Goal: Check status: Check status

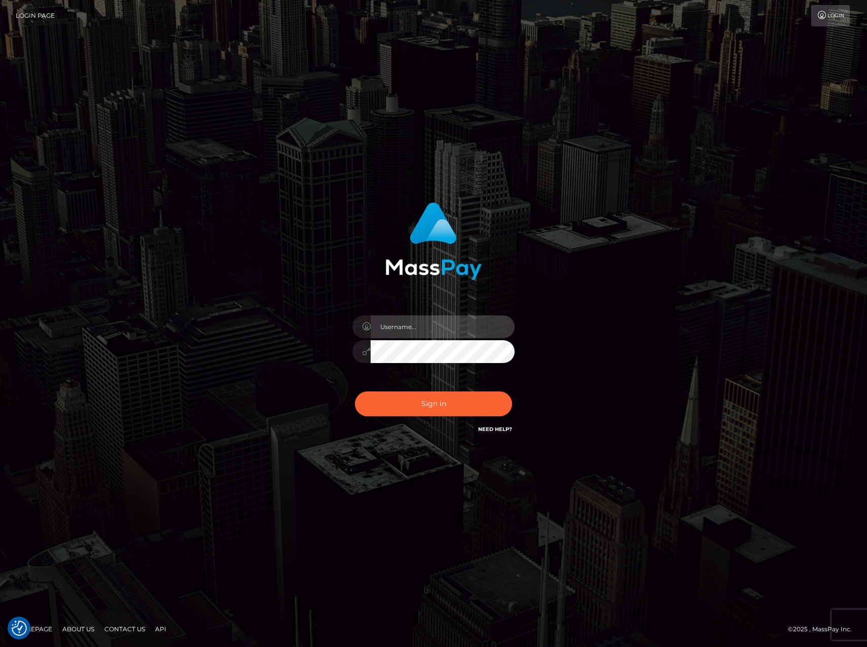
type input "drewzhou"
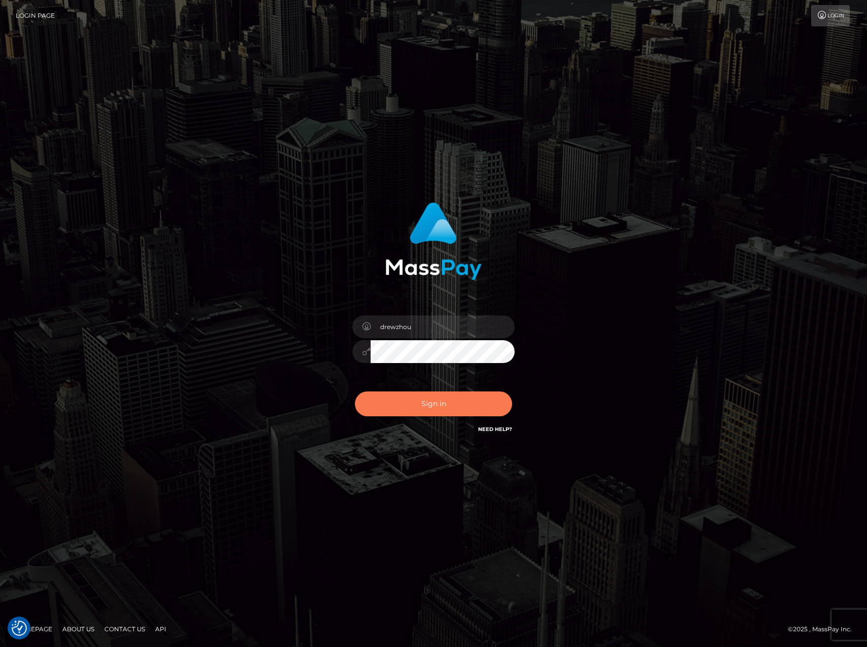
click at [435, 404] on button "Sign in" at bounding box center [433, 403] width 157 height 25
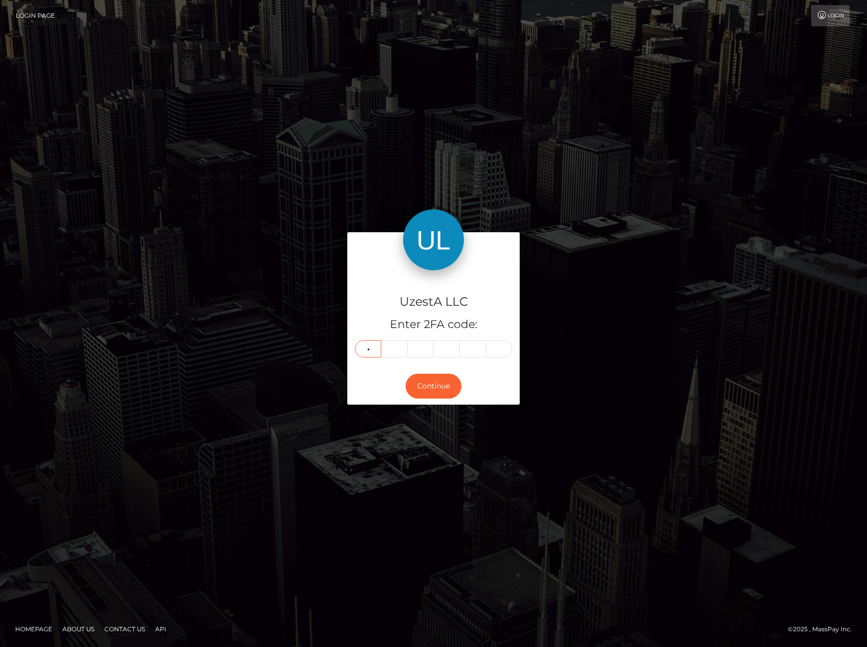
type input "8"
type input "9"
type input "5"
type input "0"
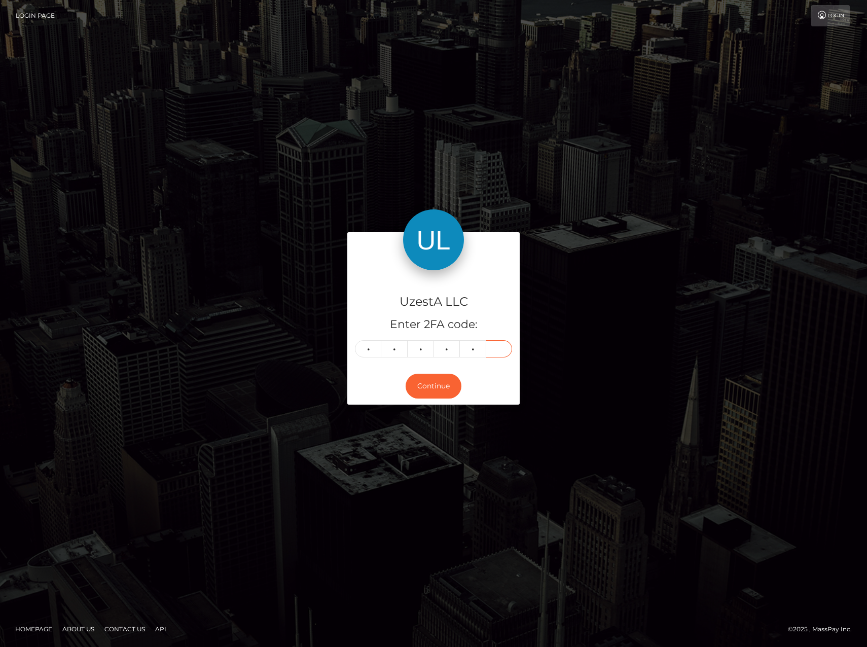
type input "0"
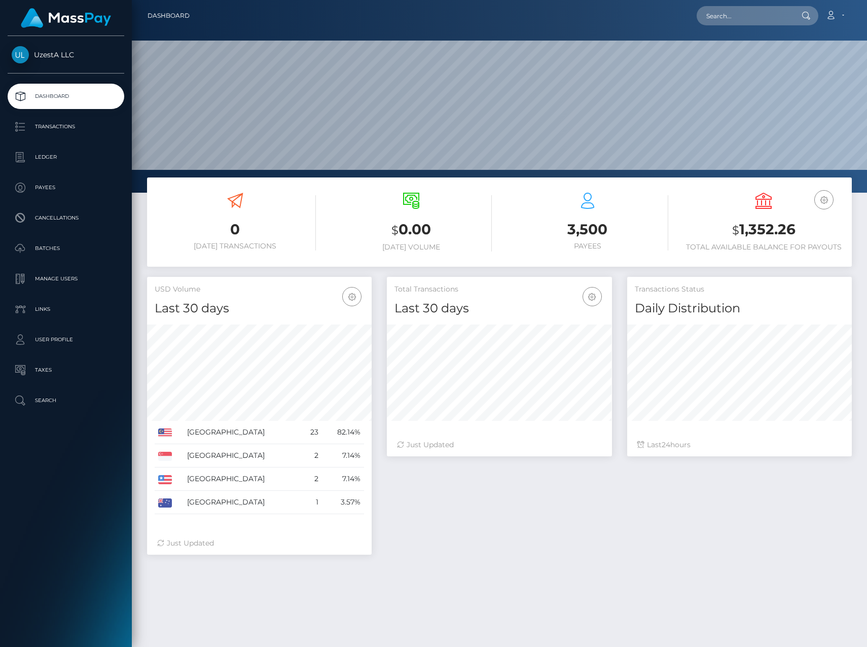
scroll to position [180, 225]
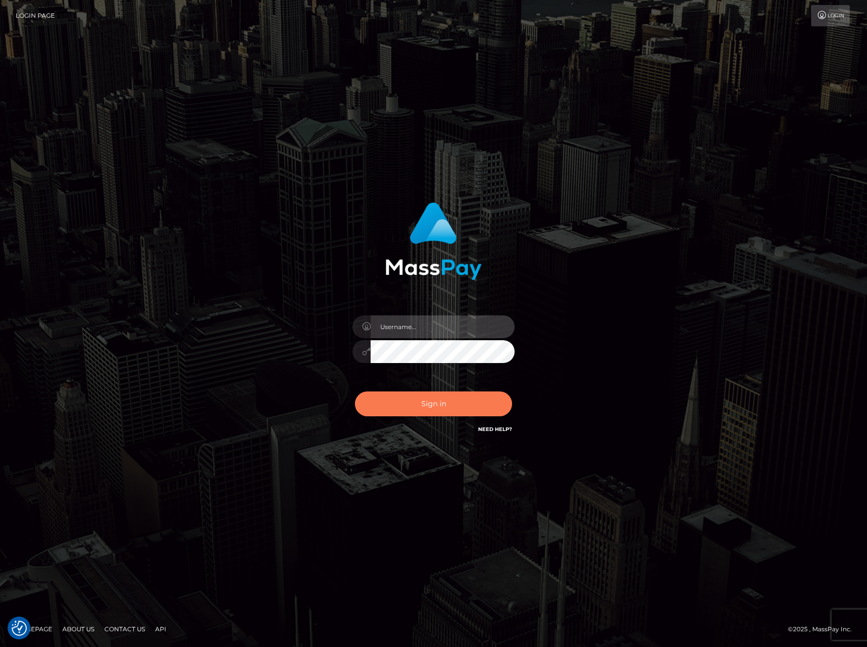
type input "drewzhou"
click at [448, 405] on button "Sign in" at bounding box center [433, 403] width 157 height 25
checkbox input "true"
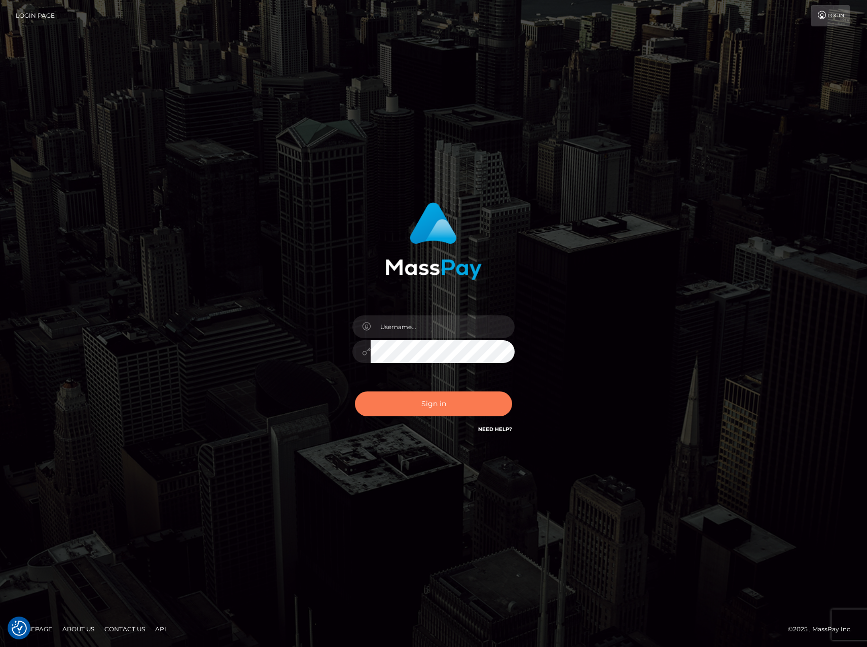
checkbox input "true"
type input "drewzhou"
click at [446, 411] on button "Sign in" at bounding box center [433, 403] width 157 height 25
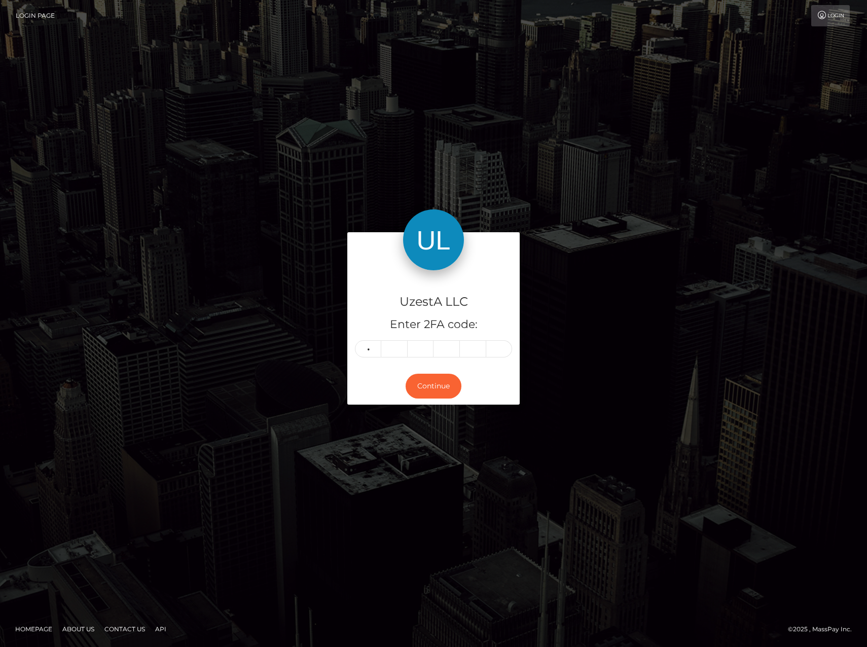
type input "6"
type input "0"
type input "2"
type input "9"
type input "3"
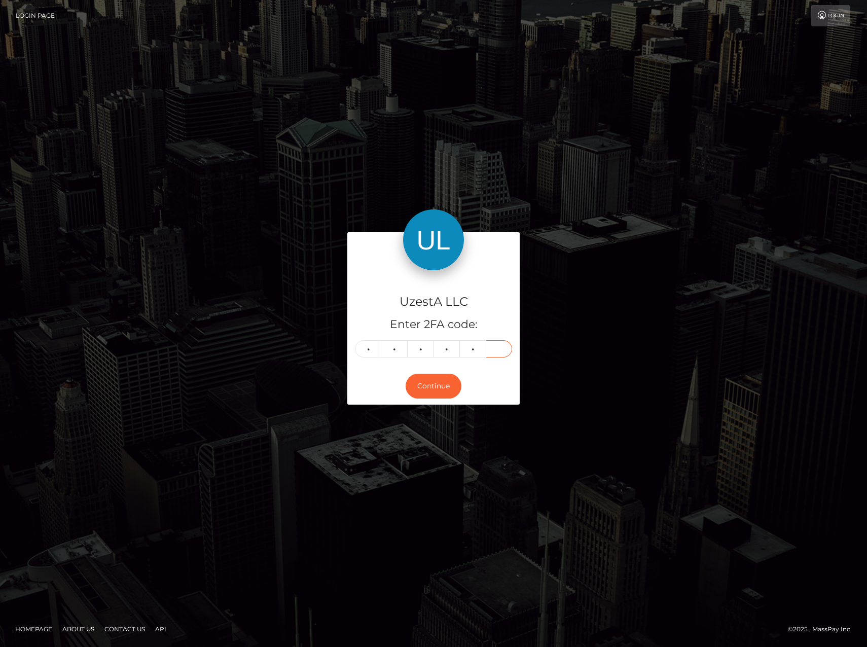
type input "1"
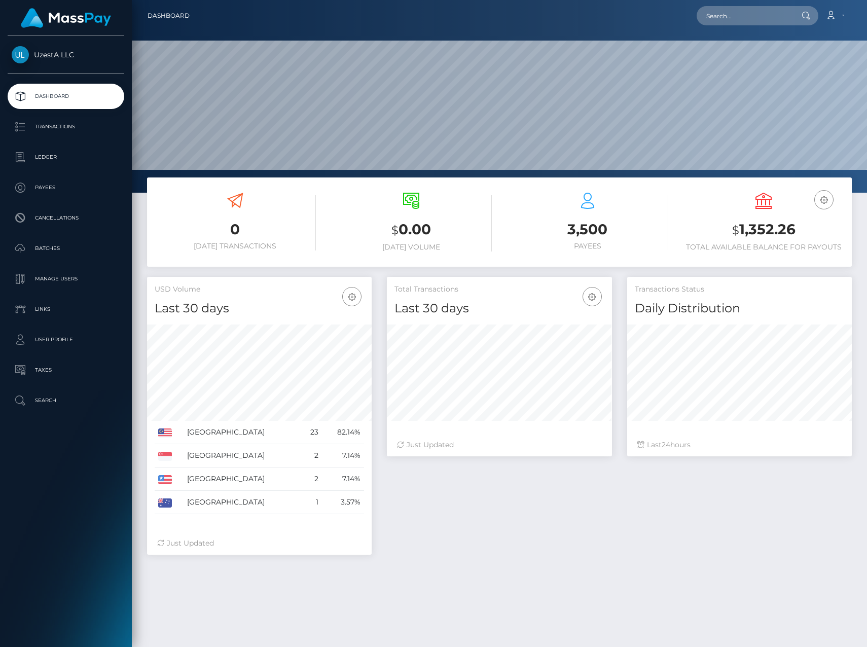
scroll to position [180, 225]
click at [60, 124] on p "Transactions" at bounding box center [66, 126] width 108 height 15
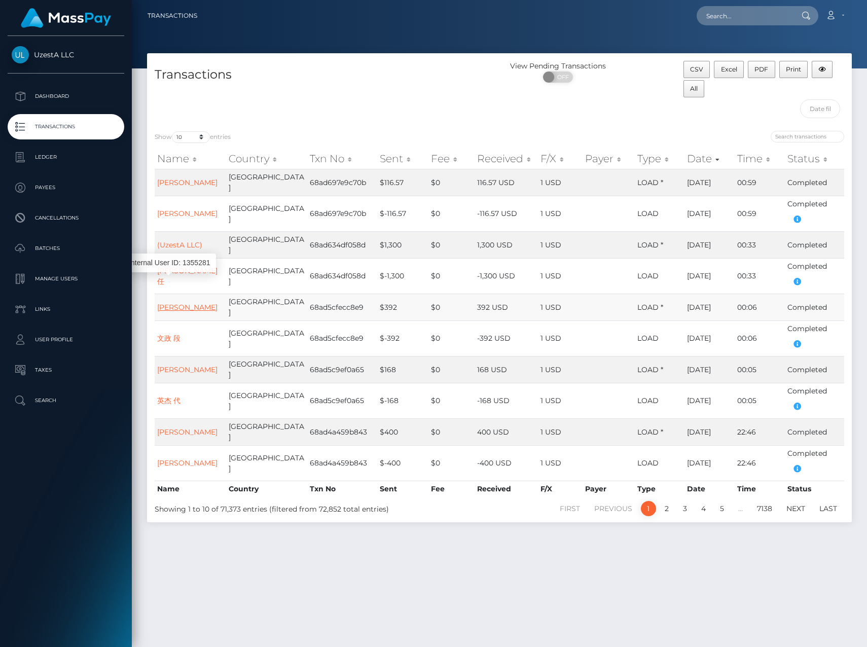
click at [173, 303] on link "春柳 贾" at bounding box center [187, 307] width 60 height 9
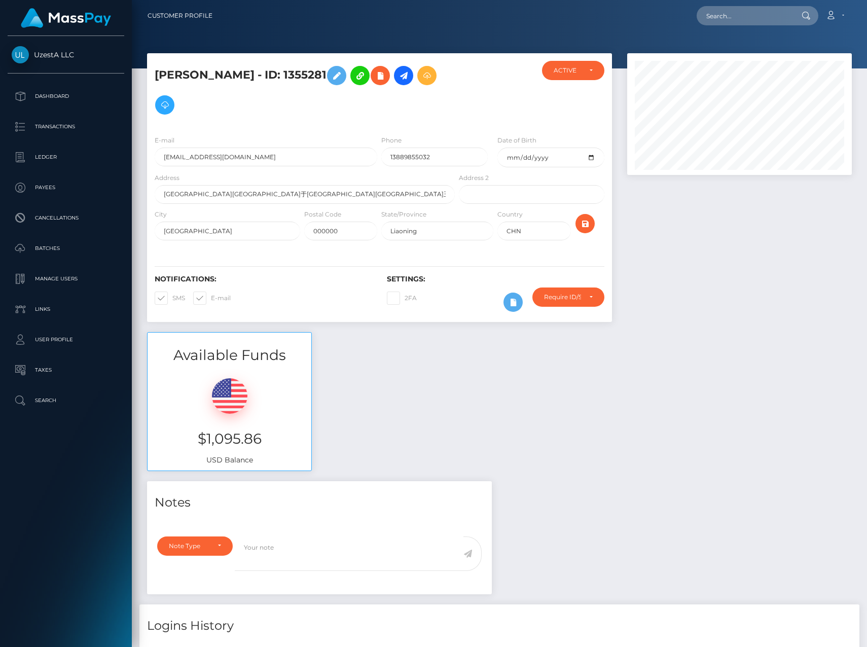
scroll to position [122, 225]
click at [475, 382] on div "Available Funds $1,095.86 USD Balance" at bounding box center [499, 406] width 720 height 149
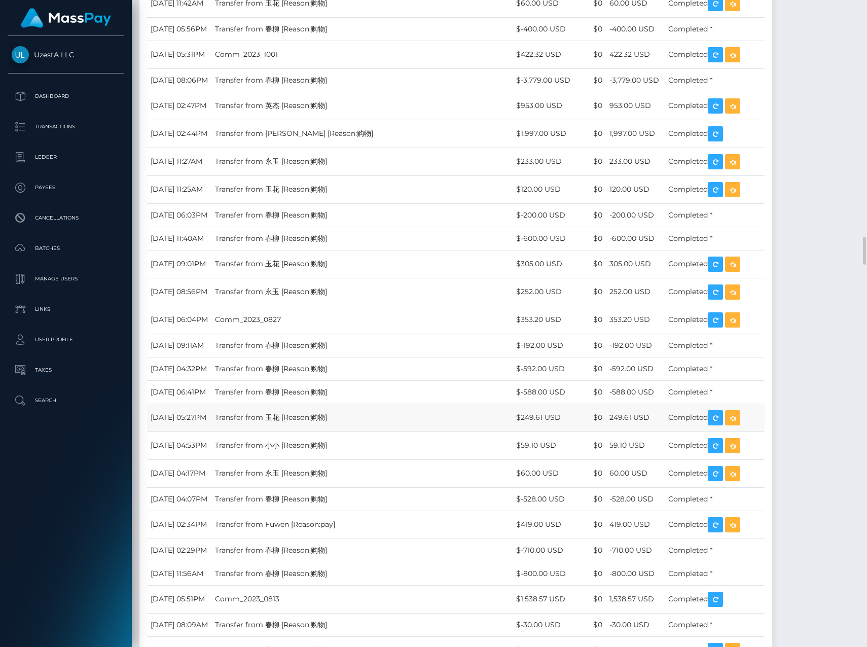
scroll to position [5474, 0]
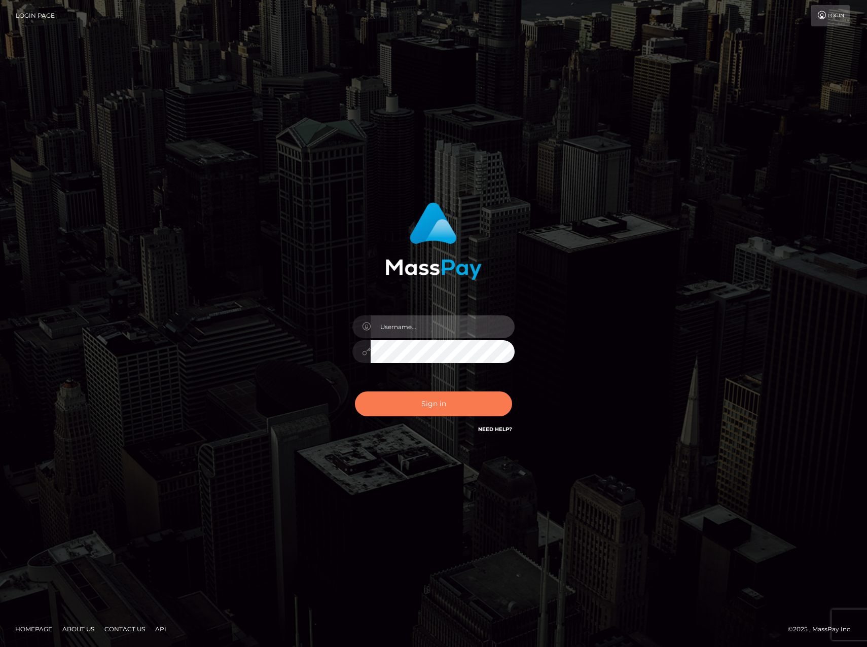
type input "drewzhou"
click at [448, 409] on button "Sign in" at bounding box center [433, 403] width 157 height 25
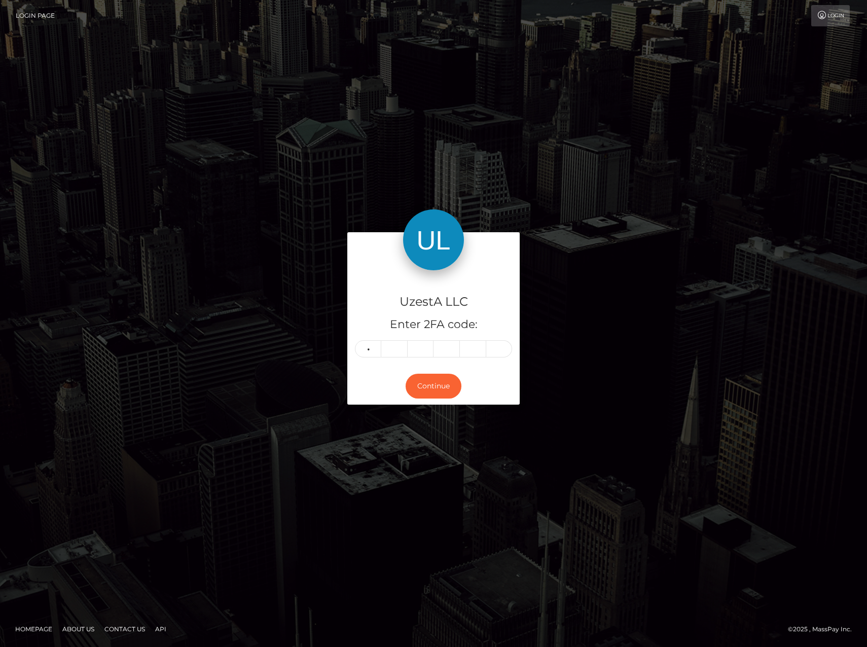
type input "0"
type input "5"
type input "8"
type input "6"
type input "8"
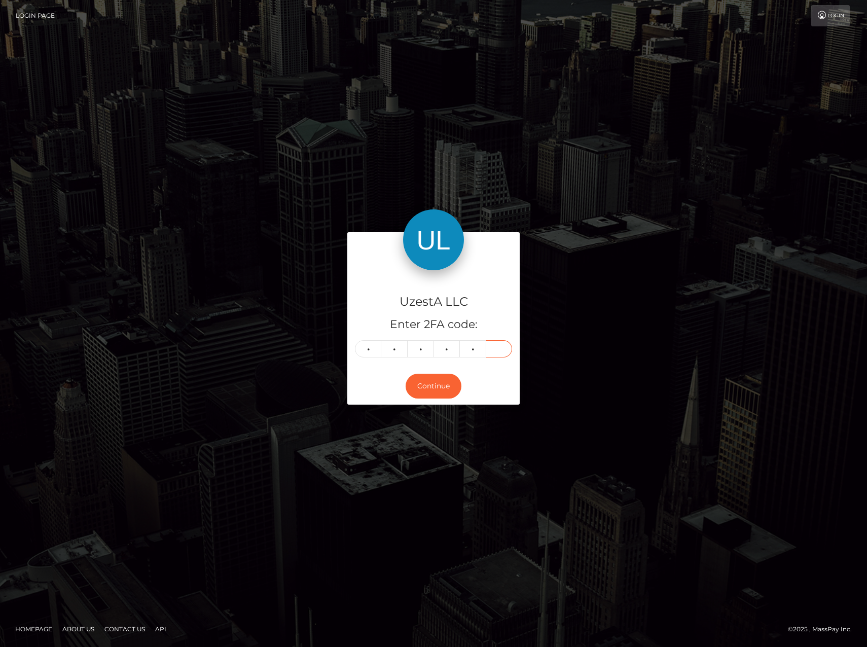
type input "0"
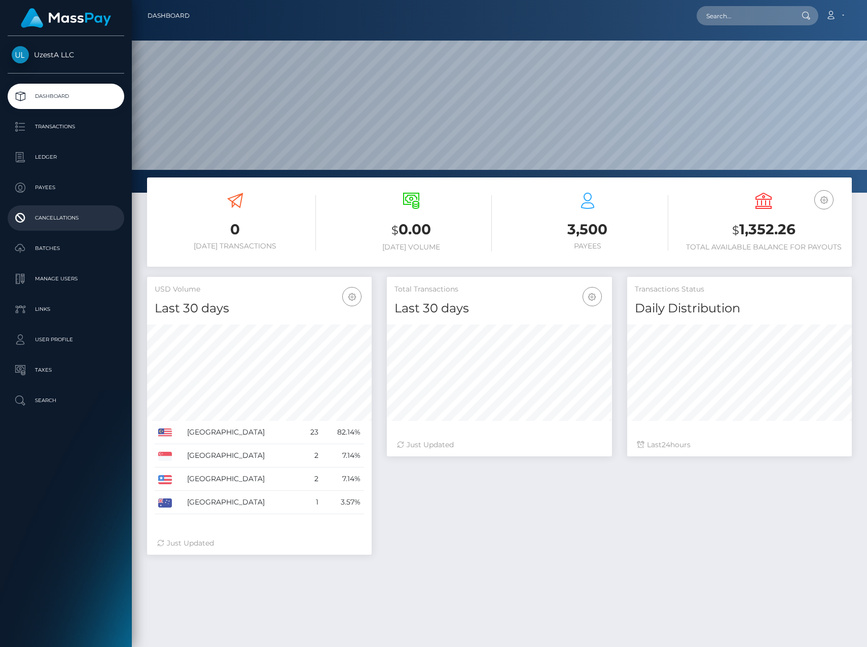
scroll to position [180, 225]
click at [98, 126] on p "Transactions" at bounding box center [66, 126] width 108 height 15
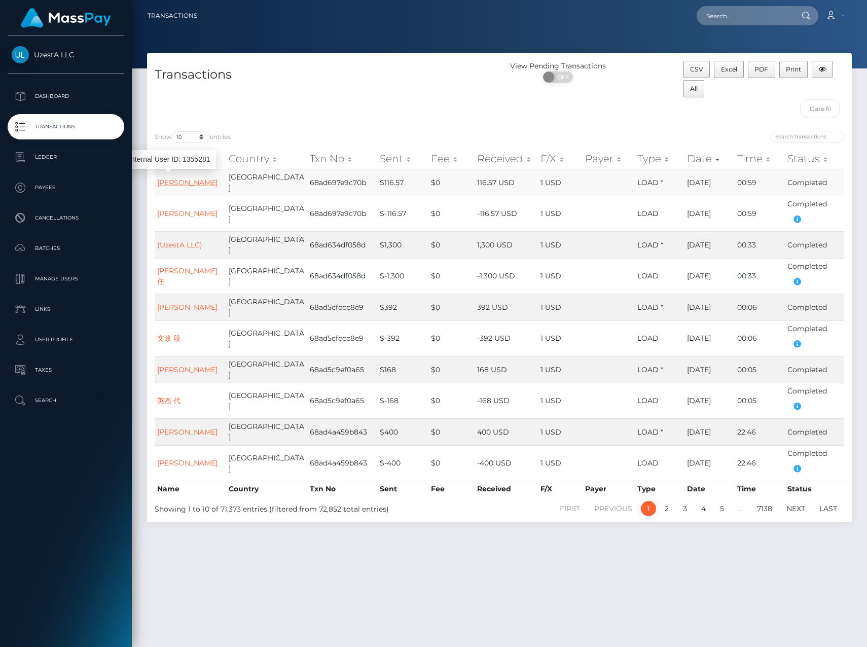
click at [174, 178] on link "[PERSON_NAME]" at bounding box center [187, 182] width 60 height 9
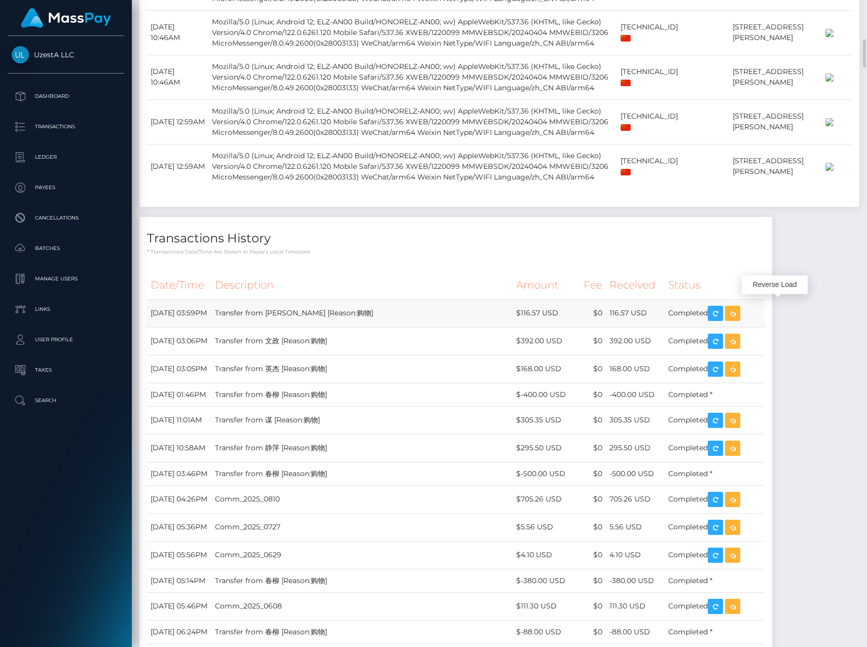
scroll to position [122, 225]
